Goal: Task Accomplishment & Management: Complete application form

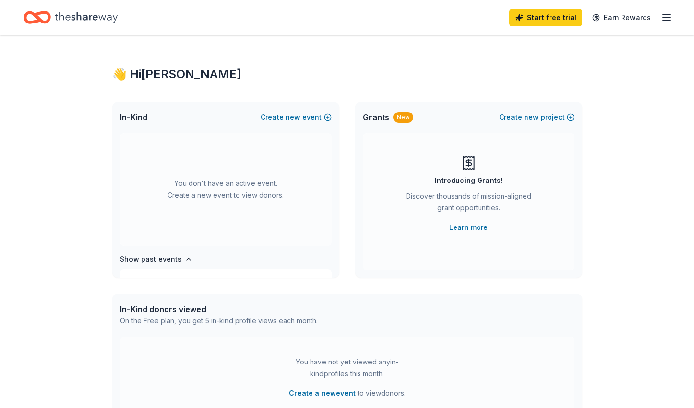
scroll to position [36, 0]
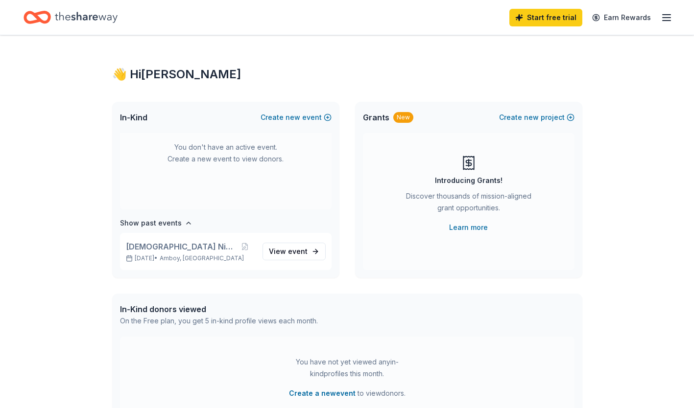
click at [329, 116] on button "Create new event" at bounding box center [296, 118] width 71 height 12
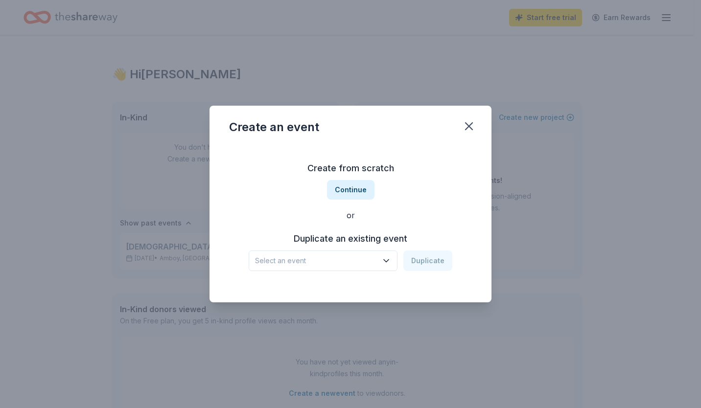
click at [391, 253] on button "Select an event" at bounding box center [323, 261] width 149 height 21
click at [469, 126] on icon "button" at bounding box center [469, 126] width 7 height 7
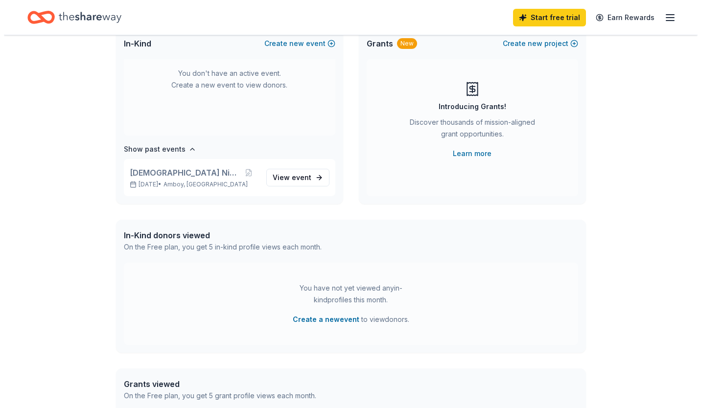
scroll to position [0, 0]
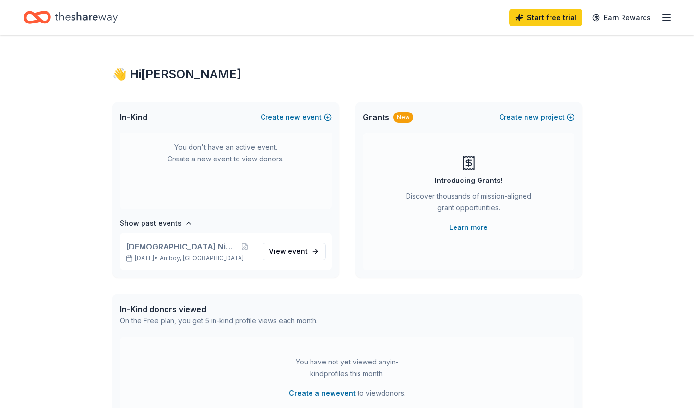
click at [308, 117] on button "Create new event" at bounding box center [296, 118] width 71 height 12
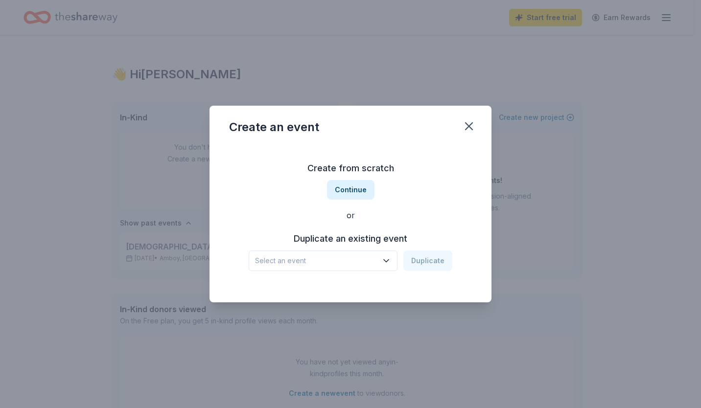
click at [360, 193] on button "Continue" at bounding box center [351, 190] width 48 height 20
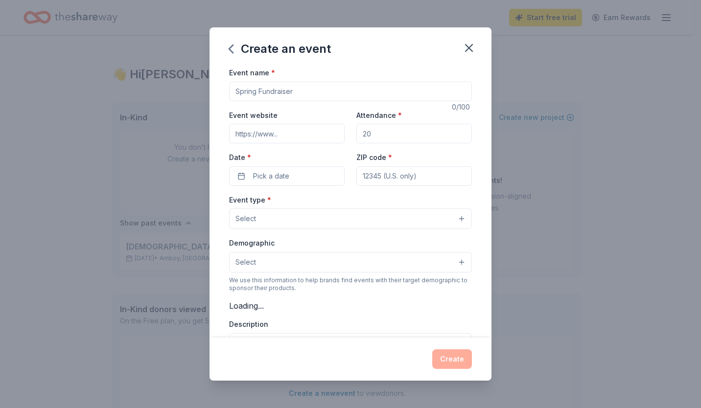
click at [309, 94] on input "Event name *" at bounding box center [350, 92] width 243 height 20
type input "St. [PERSON_NAME] School [DEMOGRAPHIC_DATA] Night Gala"
click at [406, 136] on input "Attendance *" at bounding box center [415, 134] width 116 height 20
type input "260"
click at [304, 132] on input "Event website" at bounding box center [287, 134] width 116 height 20
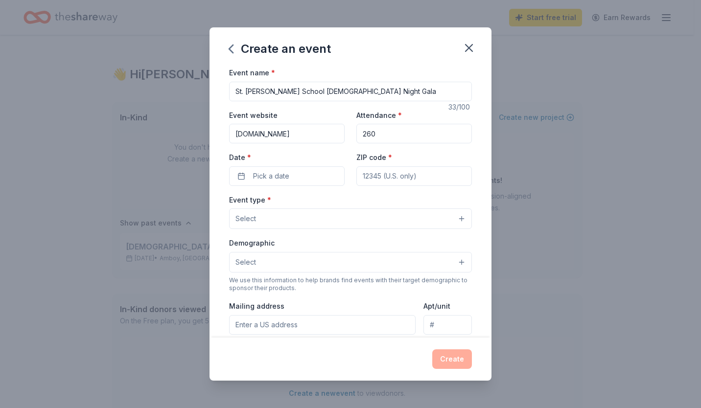
type input "[DOMAIN_NAME]"
click at [302, 177] on button "Pick a date" at bounding box center [287, 177] width 116 height 20
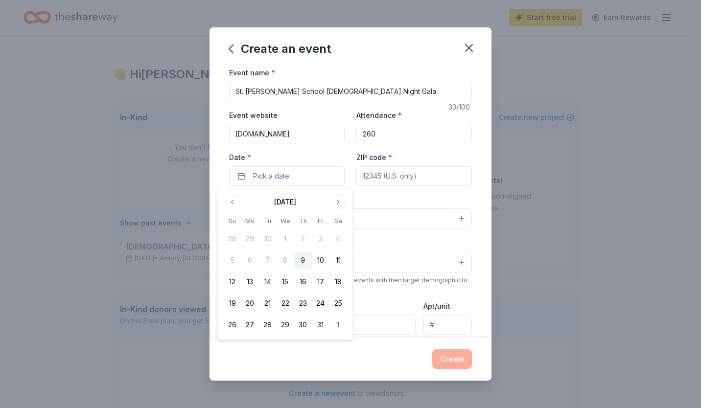
click at [339, 198] on button "Go to next month" at bounding box center [339, 202] width 14 height 14
click at [320, 263] on button "7" at bounding box center [321, 261] width 18 height 18
click at [412, 178] on input "ZIP code *" at bounding box center [415, 177] width 116 height 20
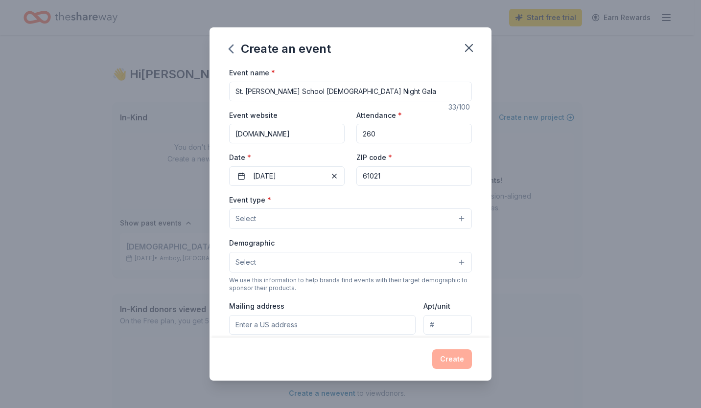
type input "61021"
click at [303, 216] on button "Select" at bounding box center [350, 219] width 243 height 21
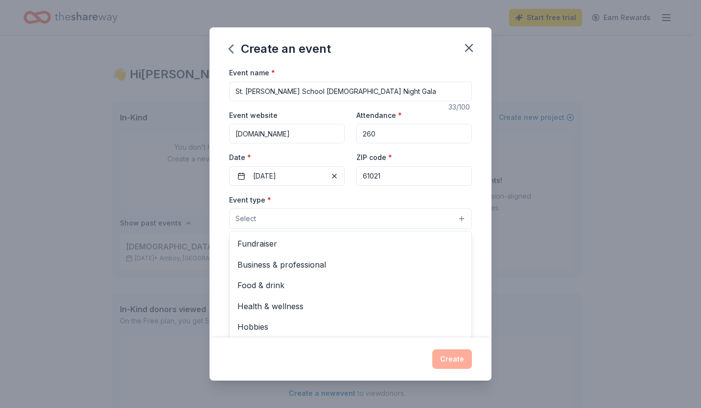
click at [299, 240] on span "Fundraiser" at bounding box center [351, 244] width 226 height 13
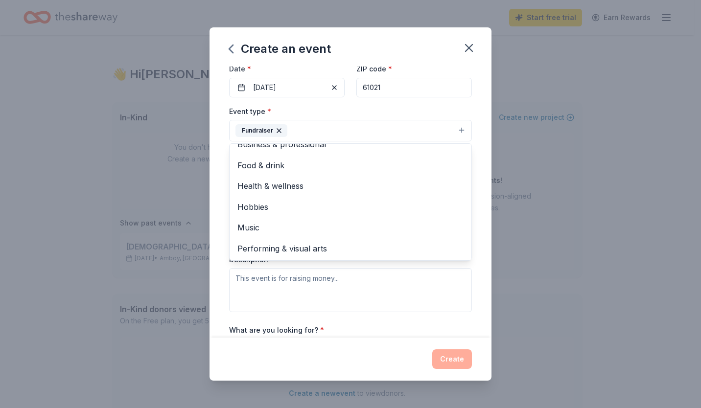
scroll to position [87, 0]
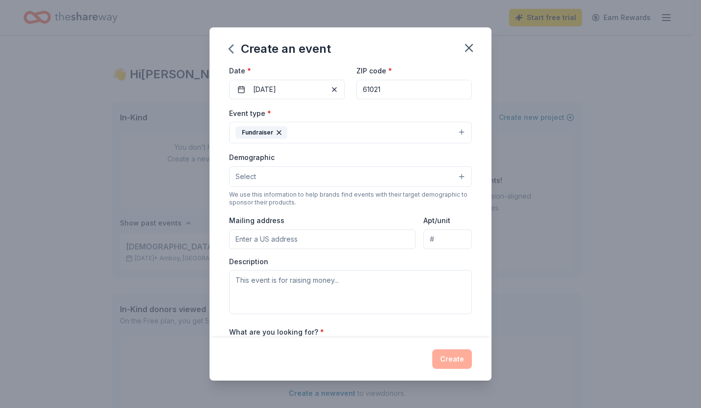
click at [319, 240] on input "Mailing address" at bounding box center [322, 240] width 187 height 20
click at [368, 180] on button "Select" at bounding box center [350, 177] width 243 height 21
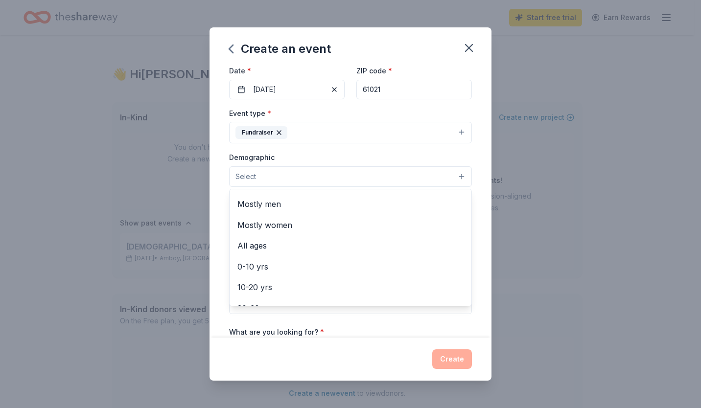
scroll to position [21, 0]
click at [295, 233] on div "All ages" at bounding box center [351, 243] width 242 height 21
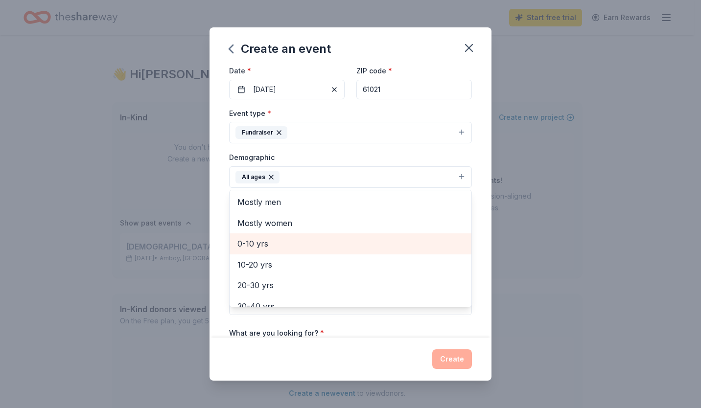
click at [298, 217] on span "Mostly women" at bounding box center [351, 223] width 226 height 13
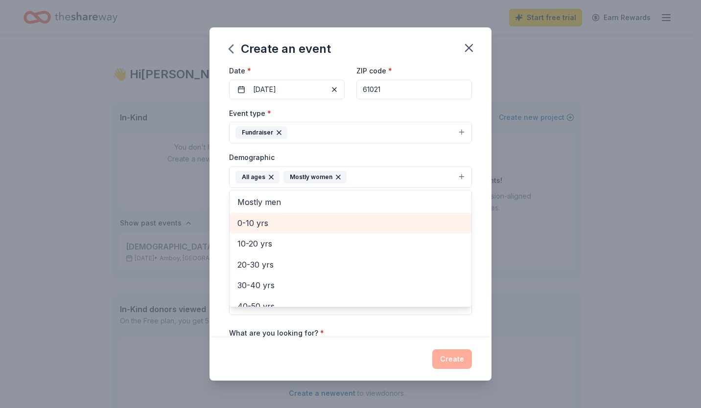
click at [270, 177] on icon "button" at bounding box center [271, 177] width 4 height 4
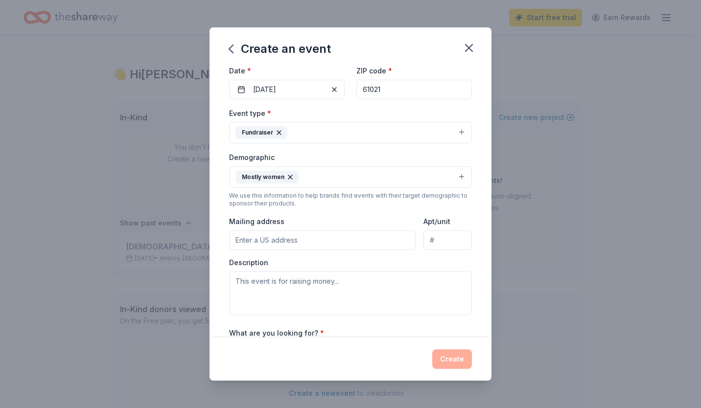
click at [455, 176] on button "Mostly women" at bounding box center [350, 178] width 243 height 22
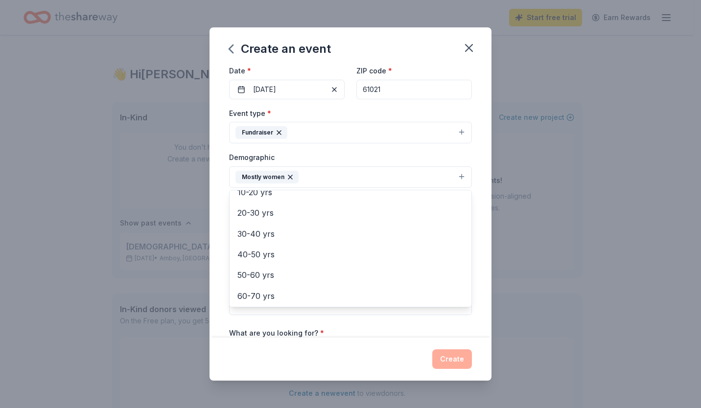
scroll to position [98, 0]
click at [245, 212] on span "20-30 yrs" at bounding box center [351, 208] width 226 height 13
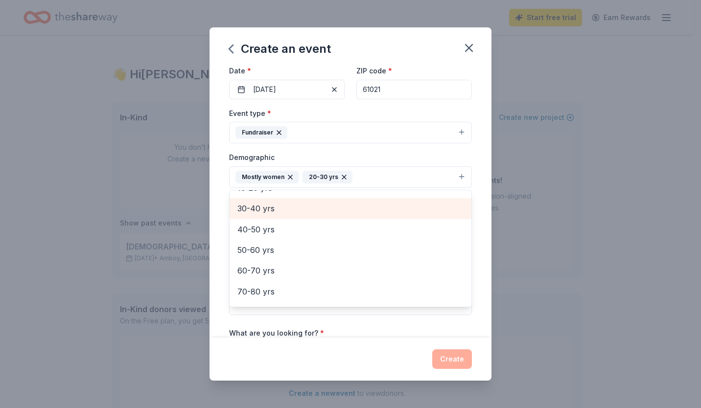
click at [277, 208] on span "30-40 yrs" at bounding box center [351, 208] width 226 height 13
click at [281, 239] on div "50-60 yrs" at bounding box center [351, 232] width 242 height 21
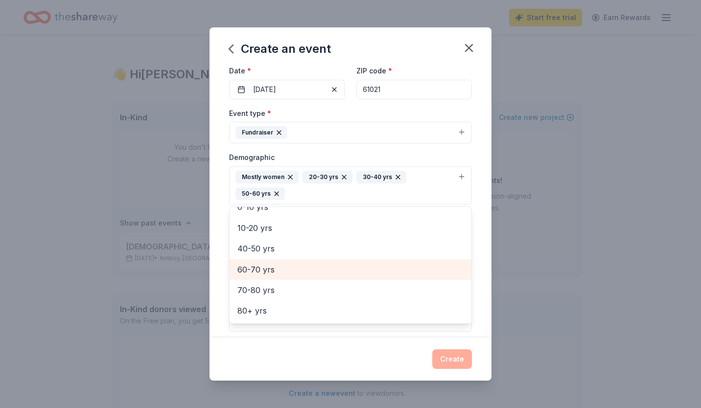
scroll to position [74, 0]
click at [335, 274] on span "60-70 yrs" at bounding box center [351, 270] width 226 height 13
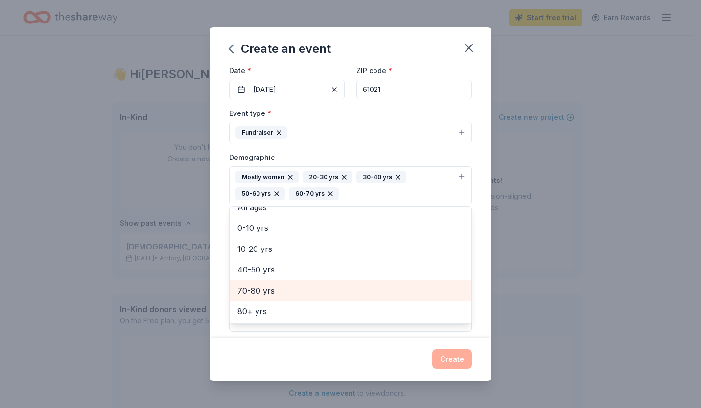
scroll to position [53, 0]
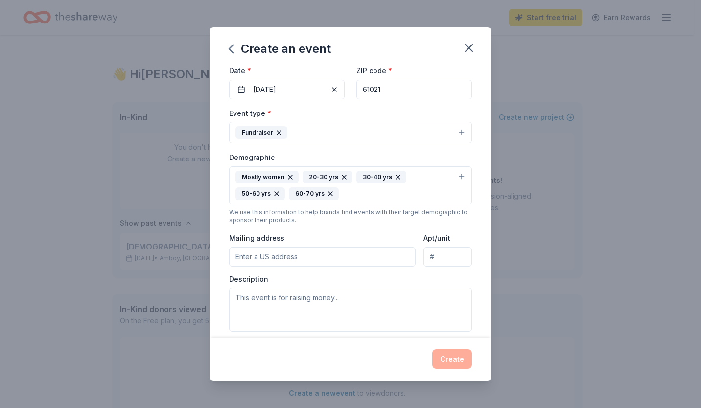
click at [308, 260] on input "Mailing address" at bounding box center [322, 257] width 187 height 20
type input "[STREET_ADDRESS] [PERSON_NAME] IL 61021"
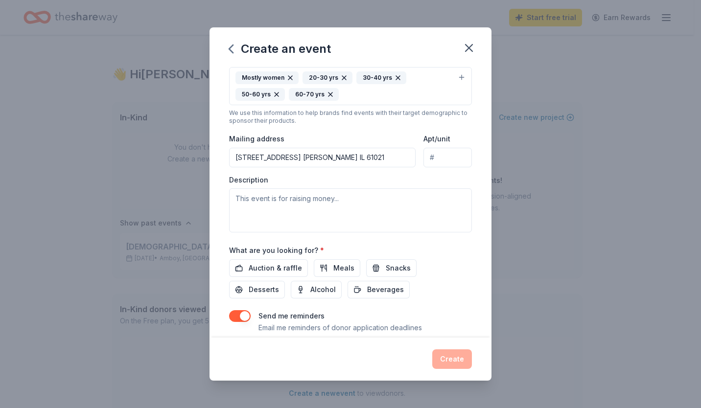
scroll to position [188, 0]
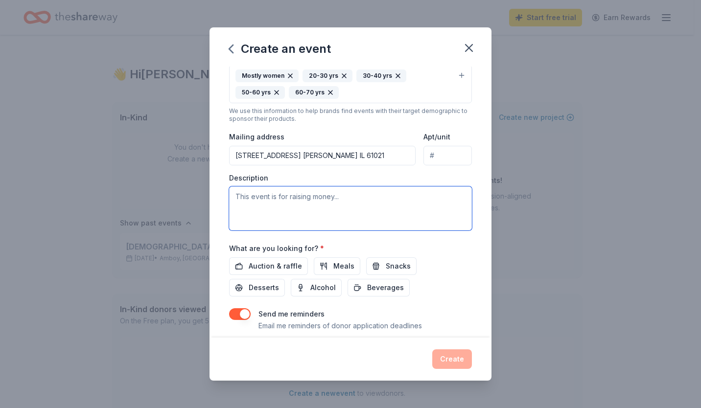
click at [364, 200] on textarea at bounding box center [350, 209] width 243 height 44
click at [316, 202] on textarea at bounding box center [350, 209] width 243 height 44
paste textarea "This keeps tuition affordable by helping to cover the cost of salaries, educati…"
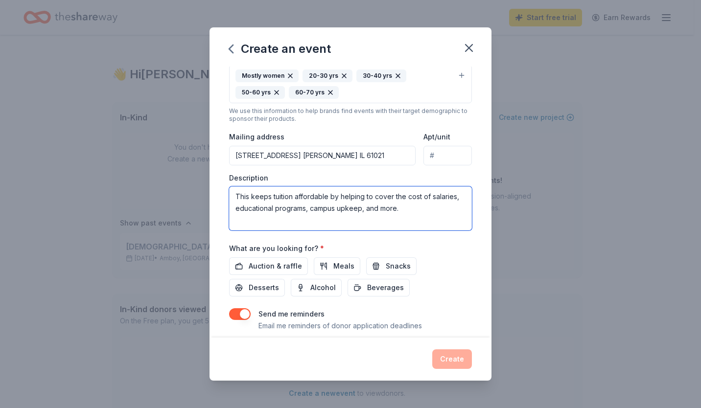
click at [235, 197] on textarea "This keeps tuition affordable by helping to cover the cost of salaries, educati…" at bounding box center [350, 209] width 243 height 44
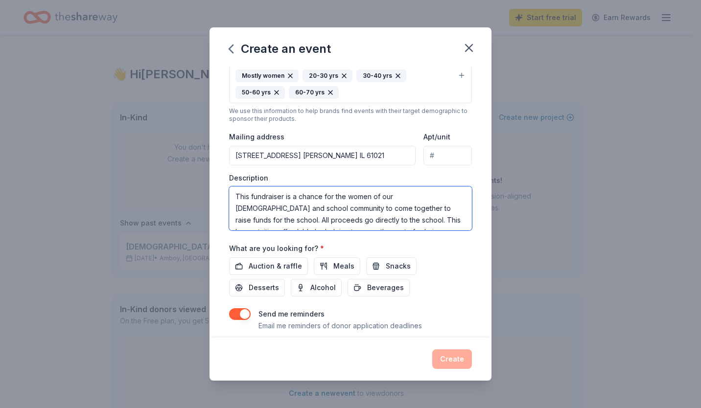
click at [422, 226] on textarea "This fundraiser is a chance for the women of our [DEMOGRAPHIC_DATA] and school …" at bounding box center [350, 209] width 243 height 44
drag, startPoint x: 412, startPoint y: 190, endPoint x: 421, endPoint y: 211, distance: 23.3
click at [421, 211] on textarea "This fundraiser is a chance for the women of our [DEMOGRAPHIC_DATA] and school …" at bounding box center [350, 209] width 243 height 44
type textarea "This fundraiser is a chance for the women of our [DEMOGRAPHIC_DATA] and school …"
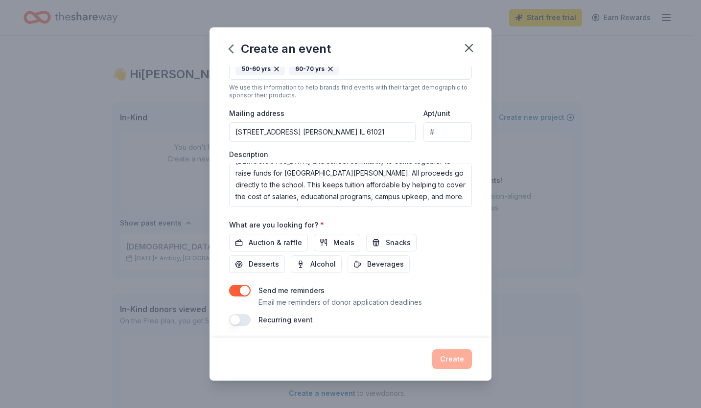
scroll to position [215, 0]
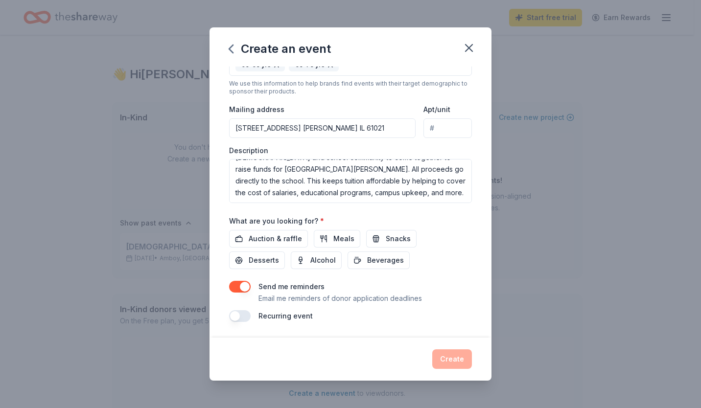
click at [284, 240] on span "Auction & raffle" at bounding box center [275, 239] width 53 height 12
click at [244, 320] on button "button" at bounding box center [240, 316] width 22 height 12
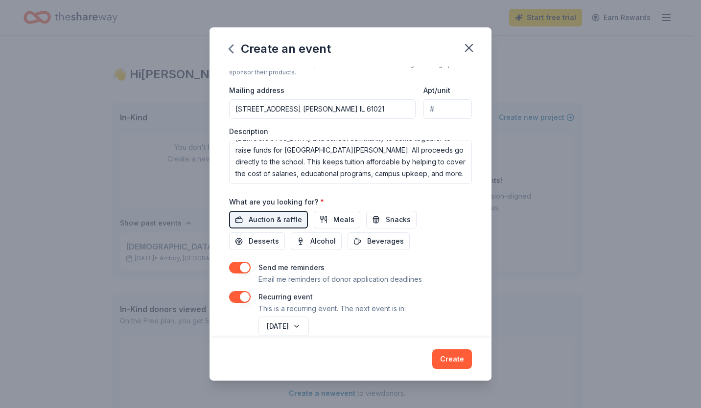
scroll to position [251, 0]
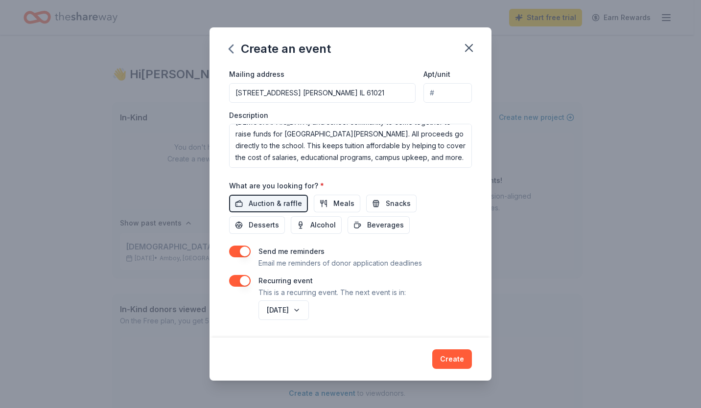
click at [234, 252] on button "button" at bounding box center [240, 252] width 22 height 12
click at [447, 362] on button "Create" at bounding box center [452, 360] width 40 height 20
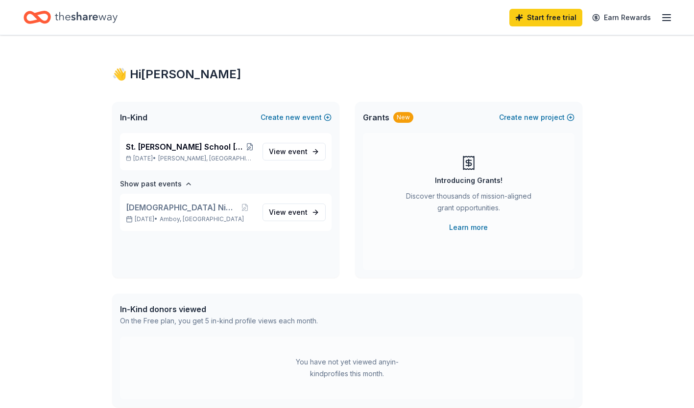
scroll to position [0, 0]
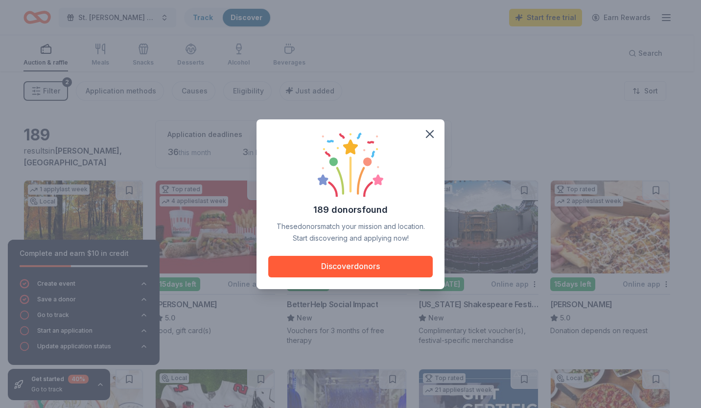
click at [432, 134] on icon "button" at bounding box center [430, 134] width 14 height 14
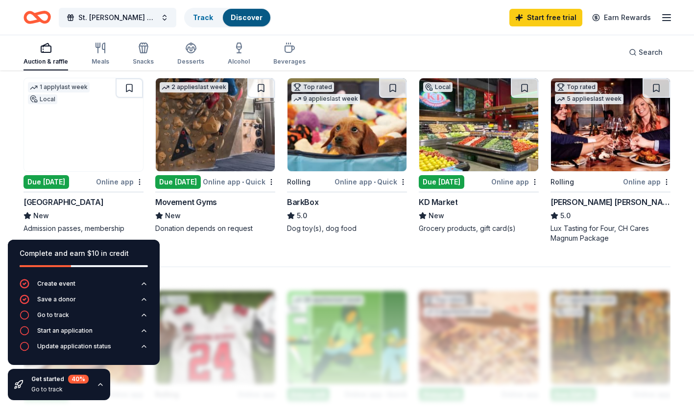
scroll to position [669, 0]
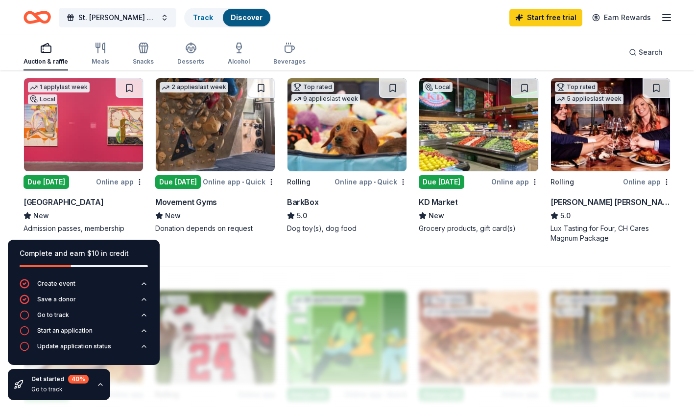
click at [324, 153] on img at bounding box center [346, 124] width 119 height 93
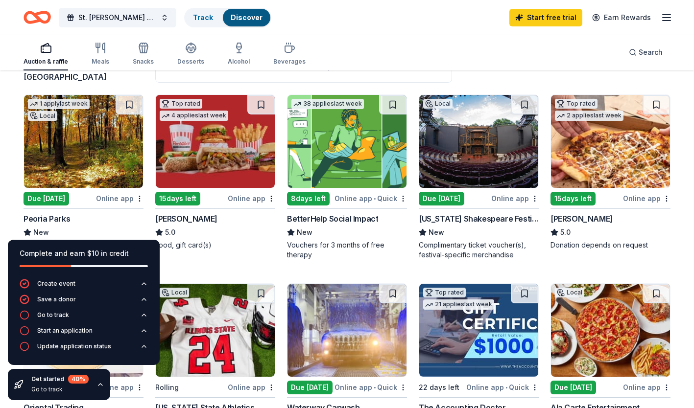
scroll to position [85, 0]
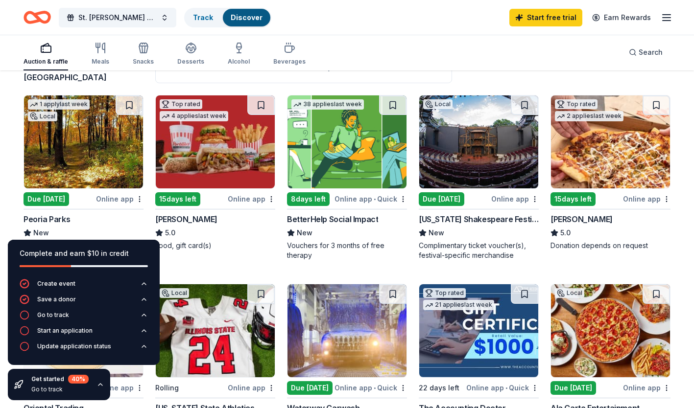
click at [259, 103] on button at bounding box center [260, 105] width 27 height 20
click at [654, 103] on button at bounding box center [656, 105] width 27 height 20
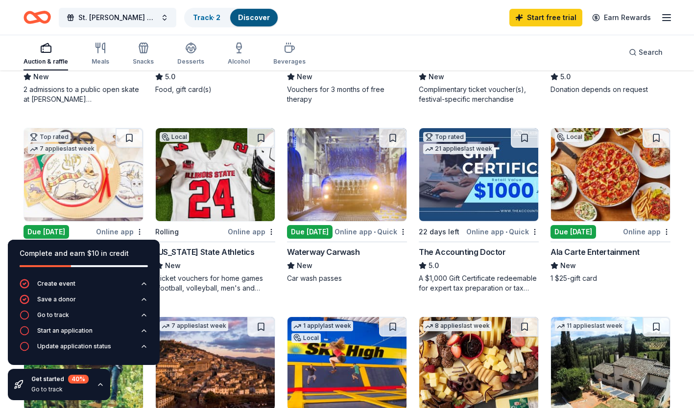
scroll to position [240, 0]
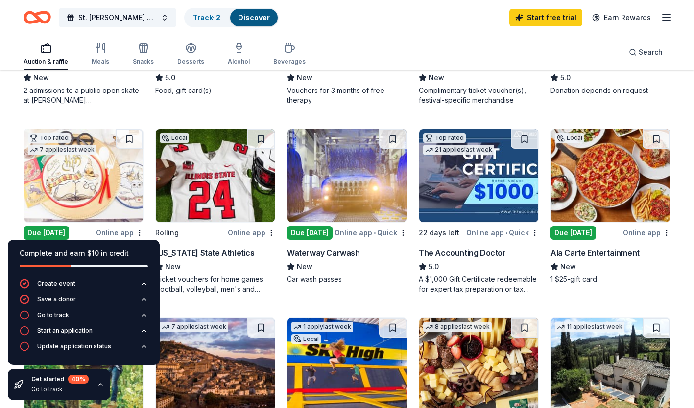
click at [259, 18] on link "Discover" at bounding box center [254, 17] width 32 height 8
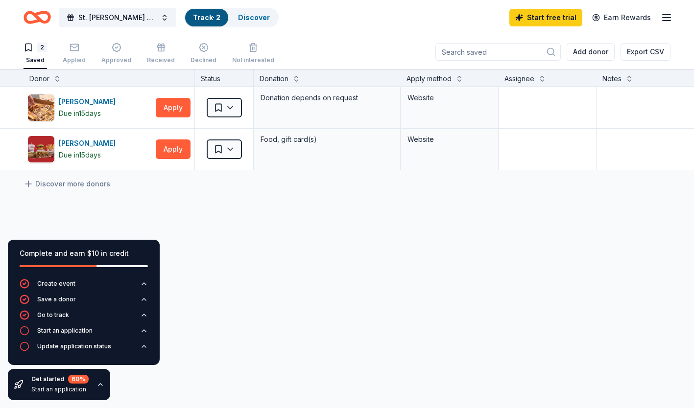
click at [529, 53] on input at bounding box center [497, 52] width 125 height 18
click at [44, 17] on icon "Home" at bounding box center [37, 17] width 27 height 23
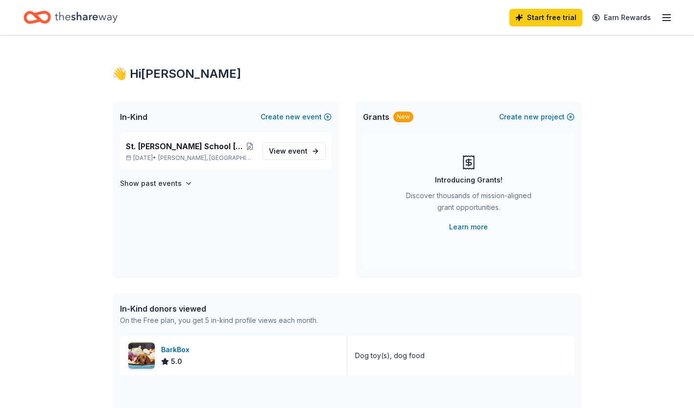
click at [658, 26] on div "Start free trial Earn Rewards" at bounding box center [590, 17] width 163 height 23
click at [664, 22] on icon "button" at bounding box center [667, 18] width 12 height 12
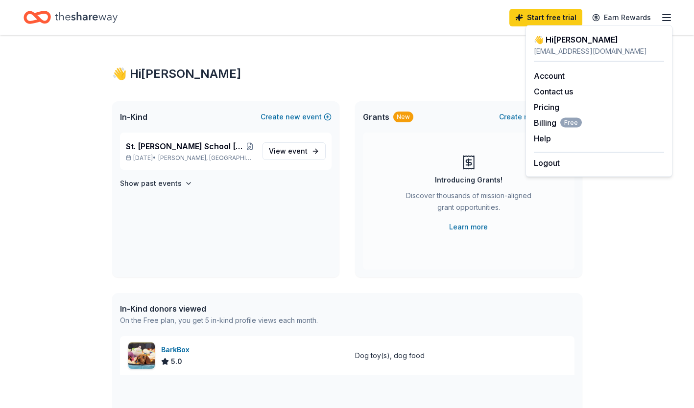
click at [506, 290] on div "👋 Hi [PERSON_NAME] In-Kind Create new event [GEOGRAPHIC_DATA][PERSON_NAME] [DEM…" at bounding box center [346, 377] width 501 height 684
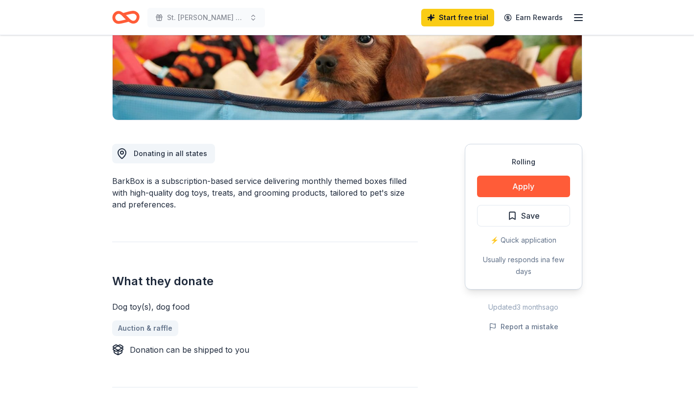
scroll to position [177, 0]
click at [527, 190] on button "Apply" at bounding box center [523, 187] width 93 height 22
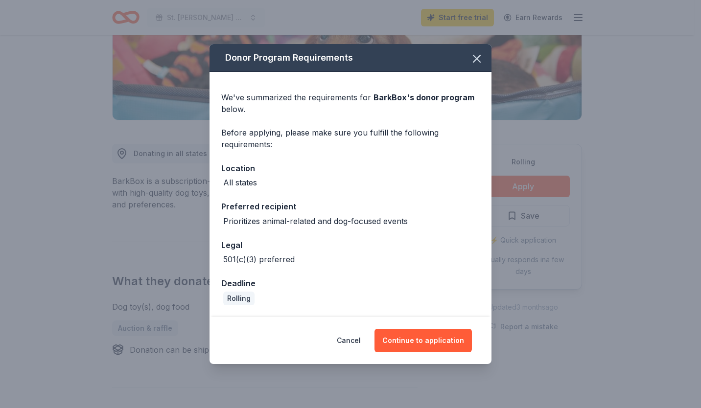
click at [430, 340] on button "Continue to application" at bounding box center [423, 341] width 97 height 24
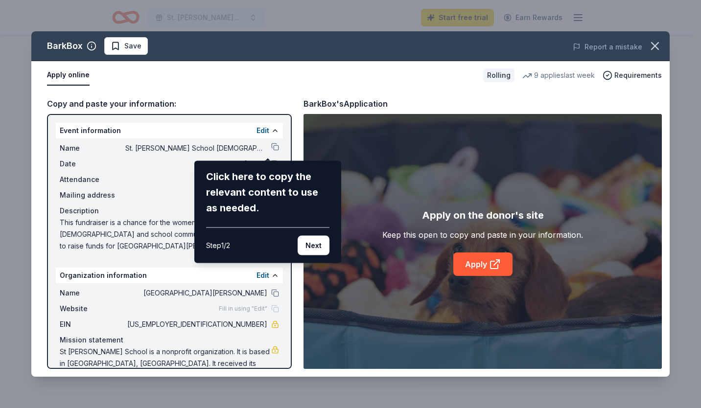
click at [306, 252] on button "Next" at bounding box center [314, 246] width 32 height 20
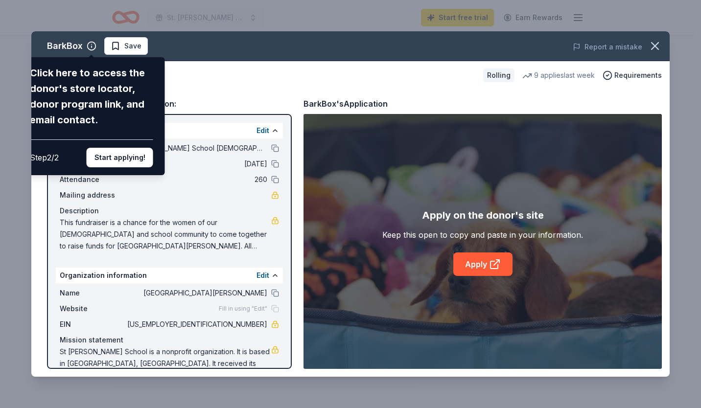
click at [116, 161] on button "Start applying!" at bounding box center [120, 158] width 67 height 20
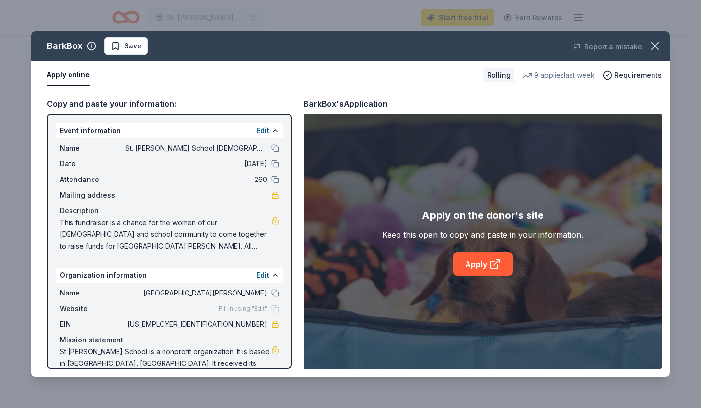
click at [498, 265] on icon at bounding box center [494, 265] width 7 height 7
click at [661, 42] on icon "button" at bounding box center [655, 46] width 14 height 14
